Goal: Information Seeking & Learning: Learn about a topic

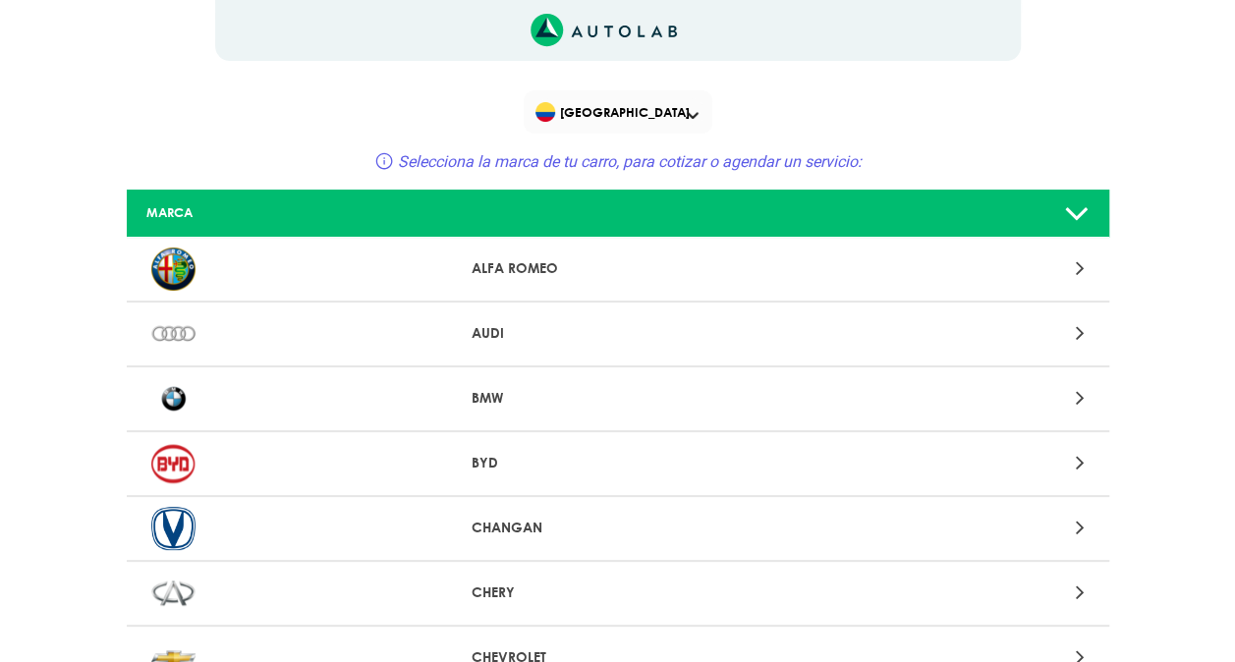
scroll to position [688, 0]
